Goal: Transaction & Acquisition: Purchase product/service

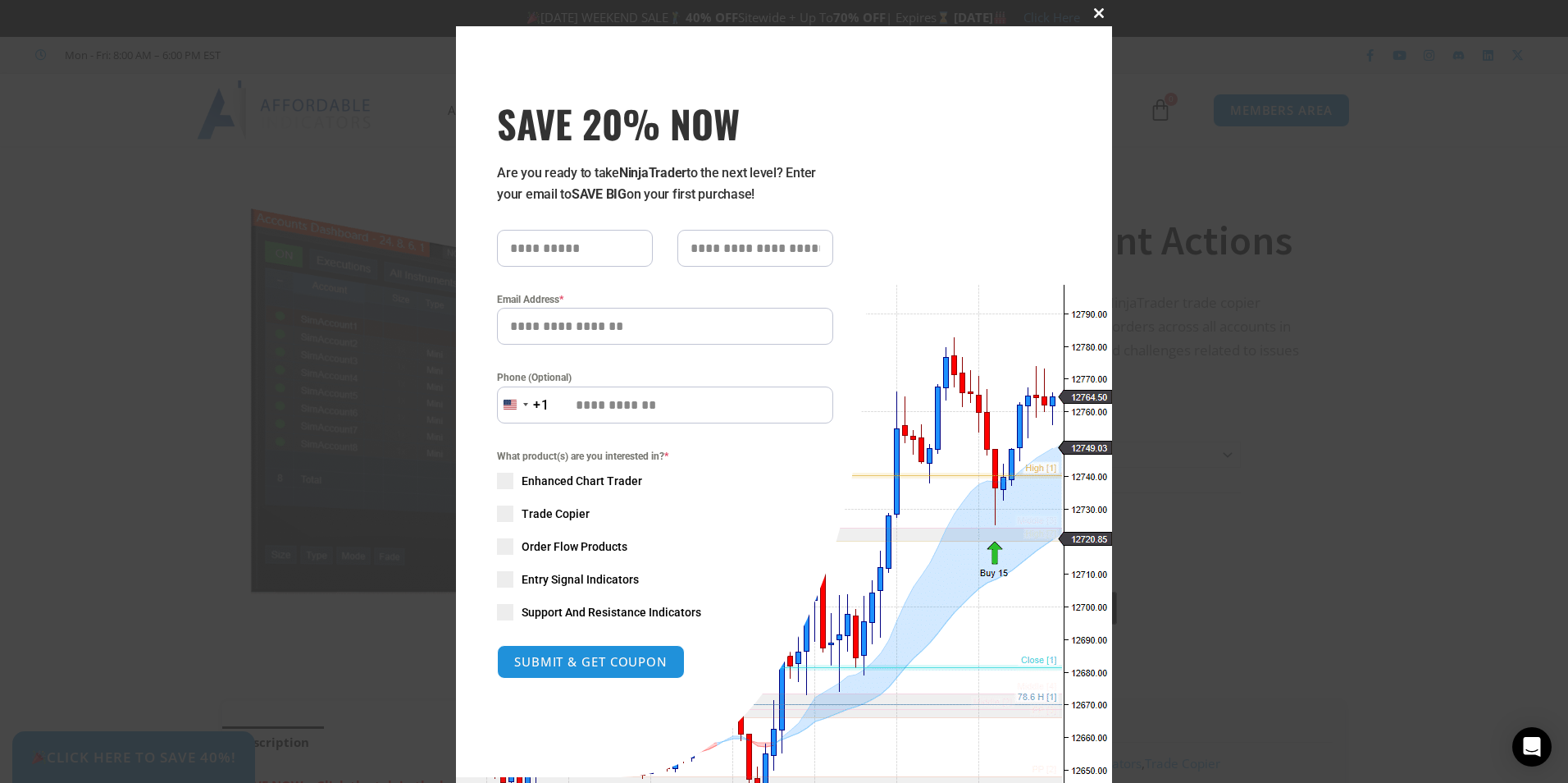
click at [1090, 12] on span at bounding box center [1098, 13] width 26 height 10
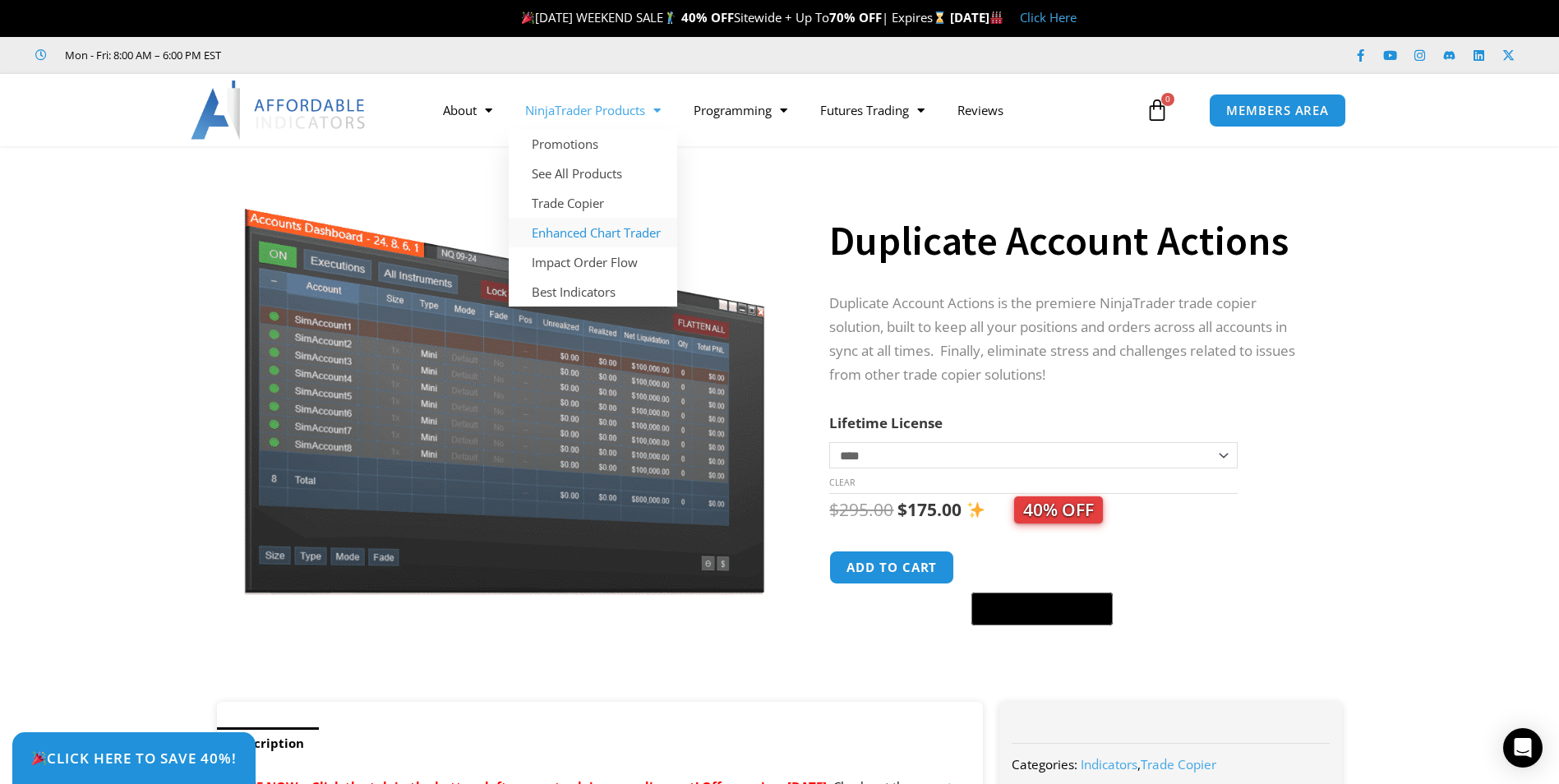
click at [603, 234] on link "Enhanced Chart Trader" at bounding box center [593, 232] width 168 height 30
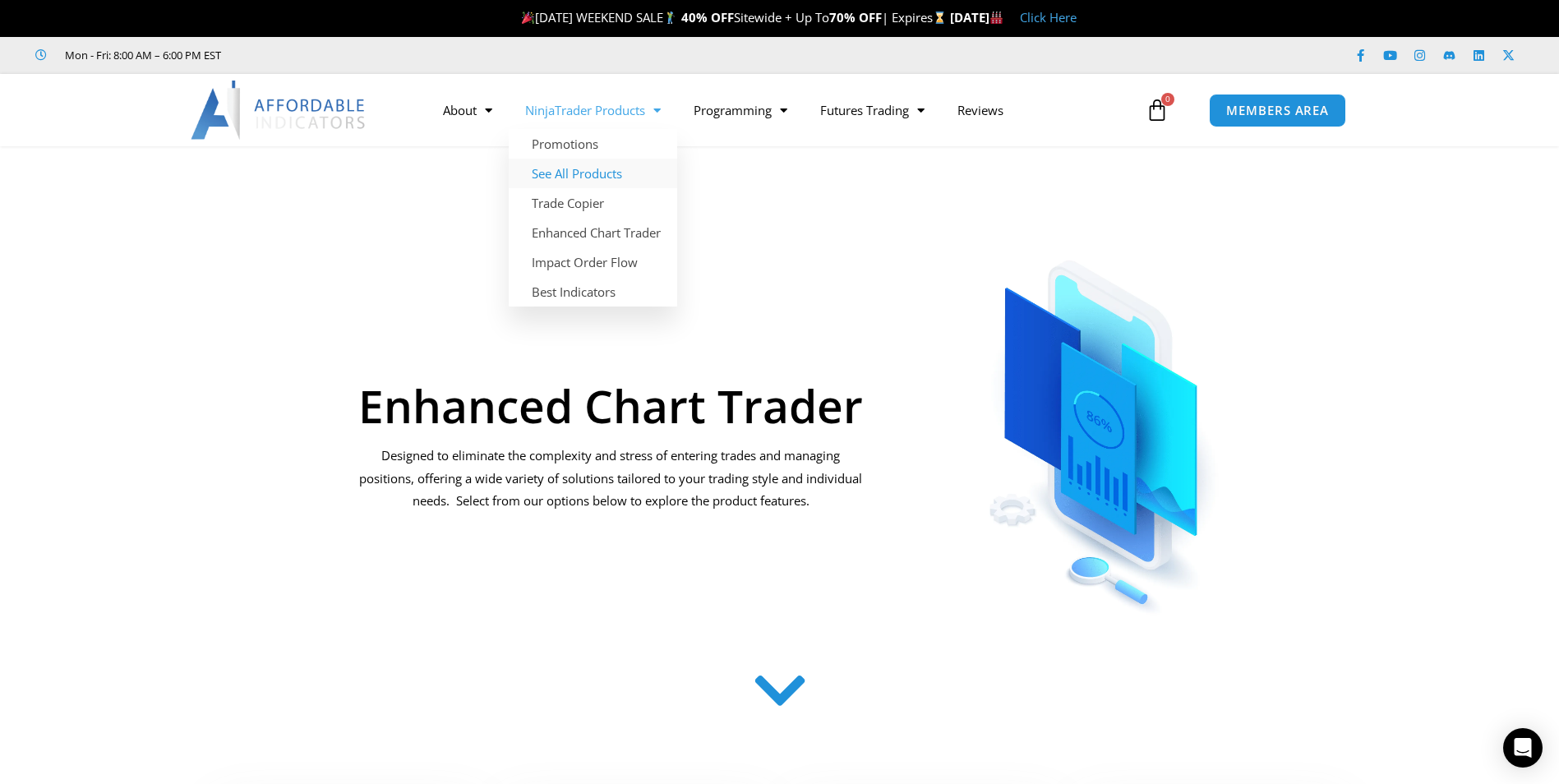
click at [578, 159] on link "See All Products" at bounding box center [593, 173] width 168 height 30
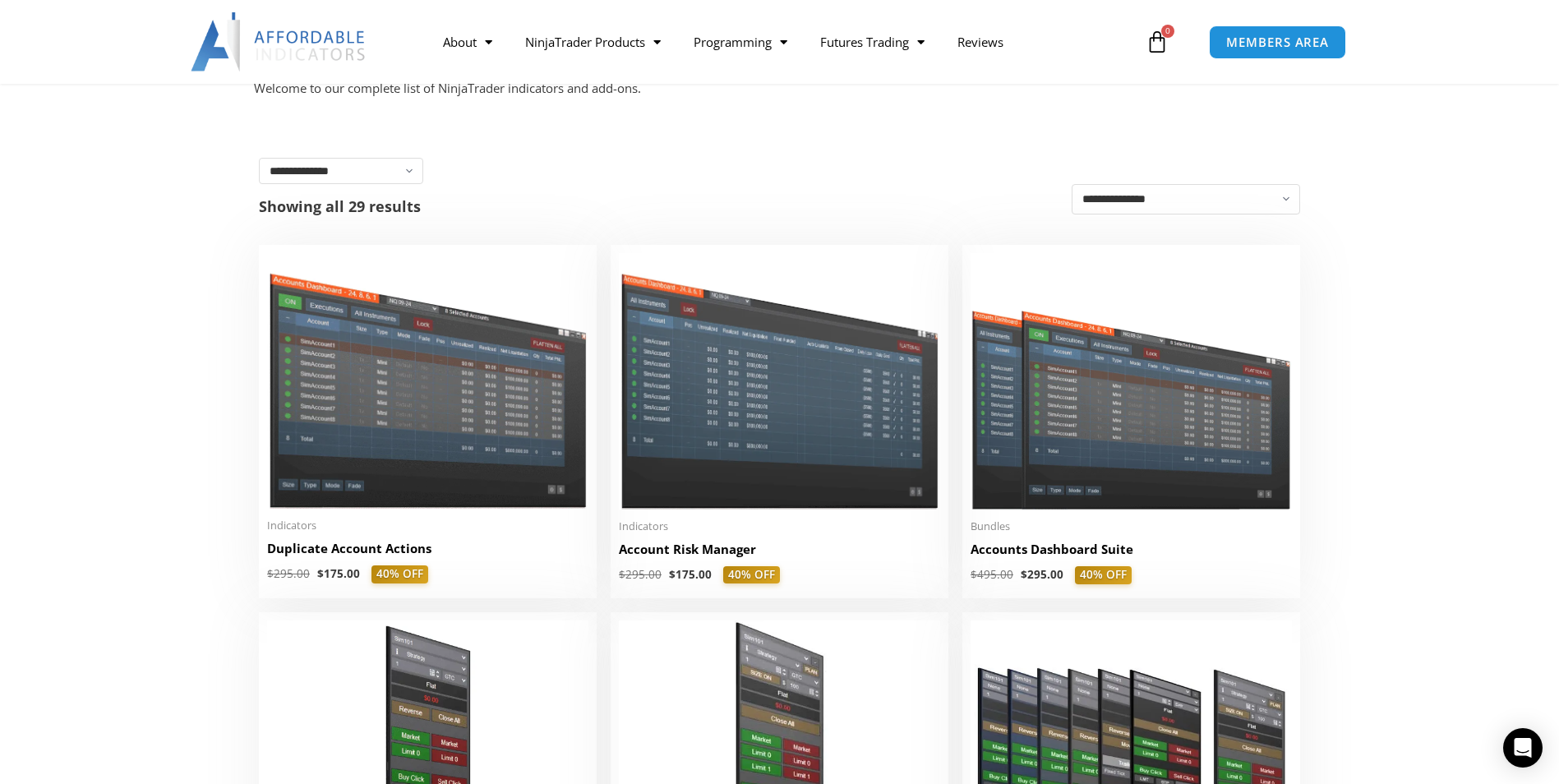
scroll to position [246, 0]
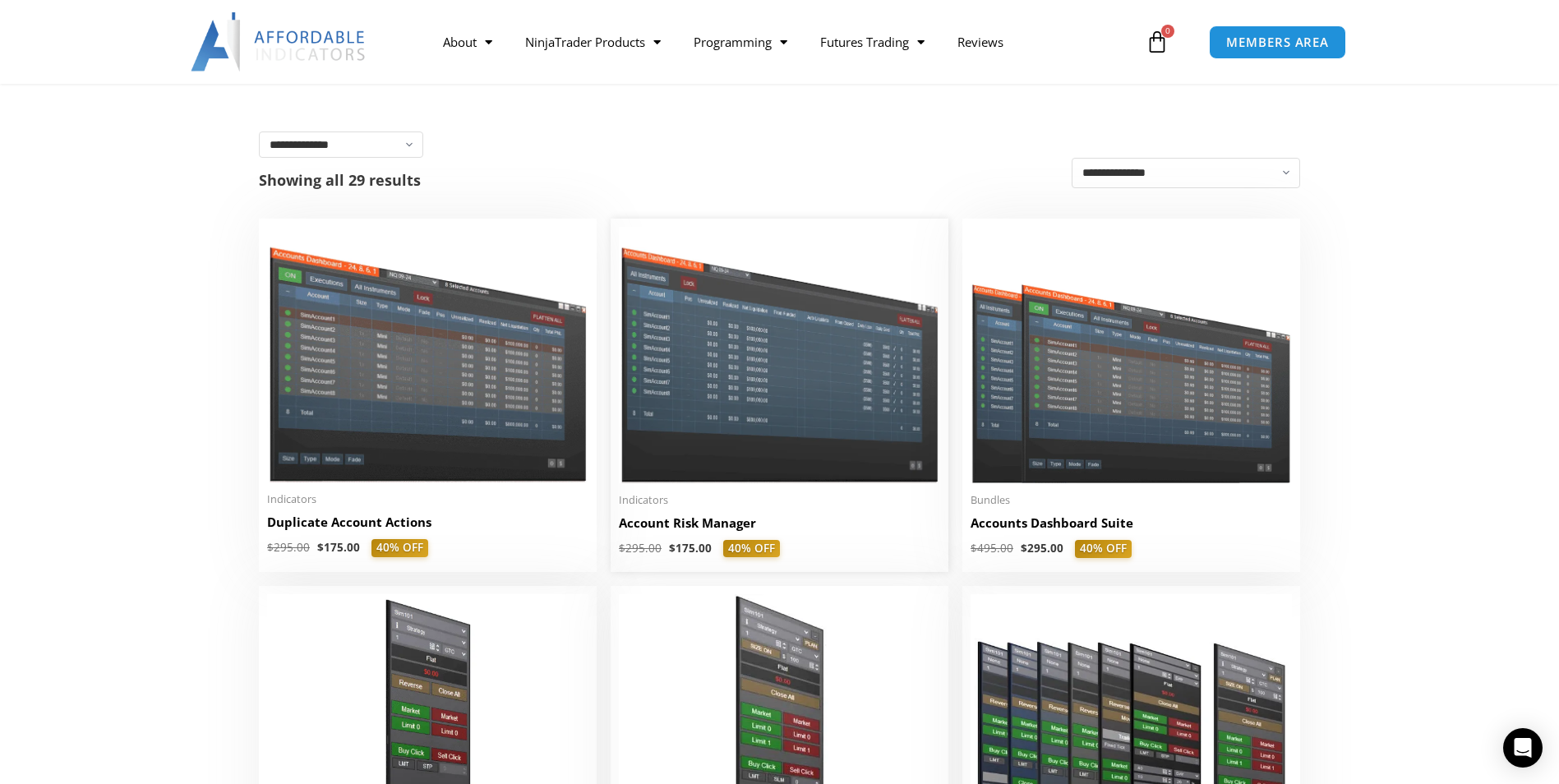
click at [768, 388] on img at bounding box center [779, 354] width 321 height 255
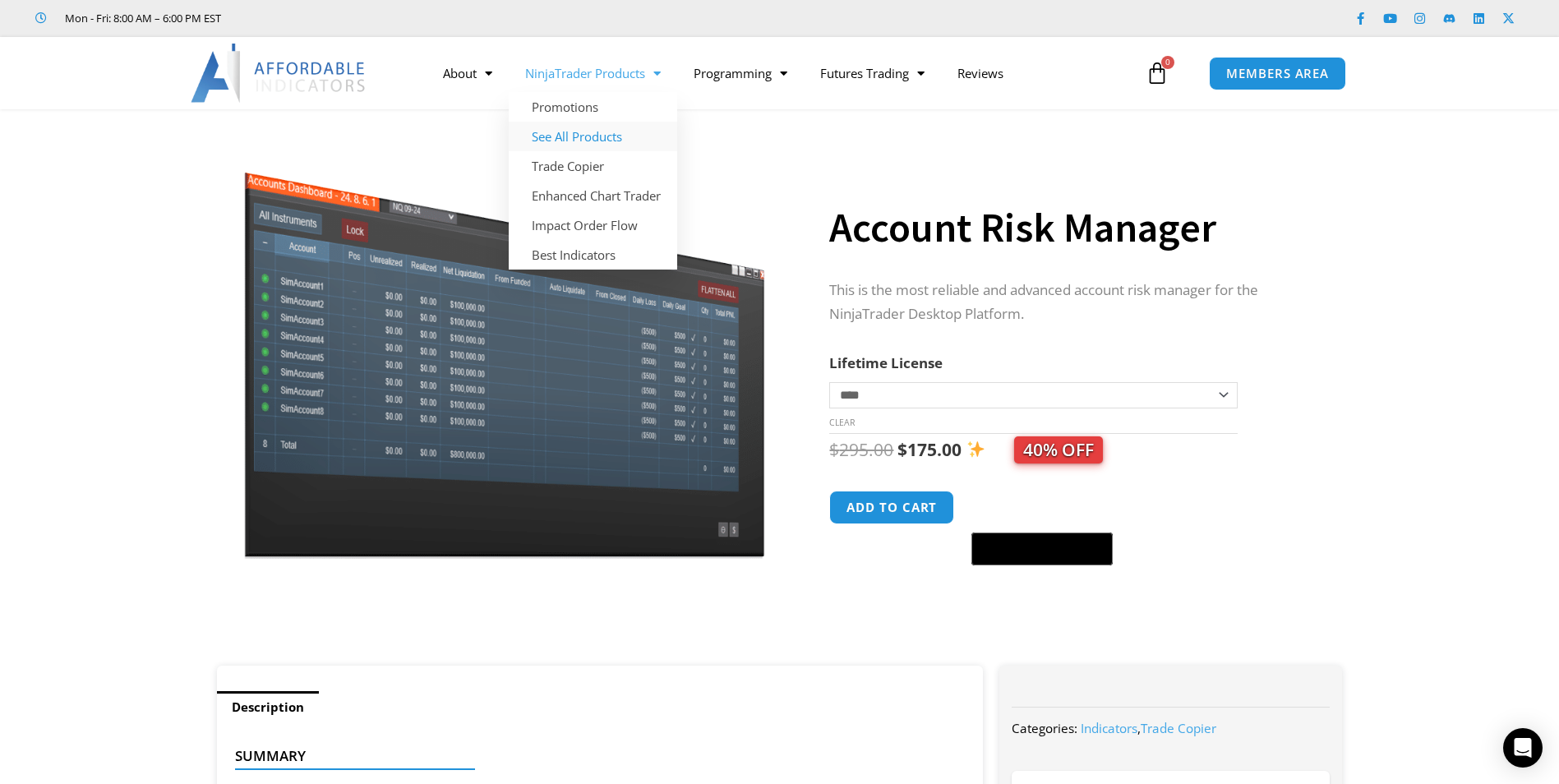
click at [587, 135] on link "See All Products" at bounding box center [593, 136] width 168 height 30
